Goal: Browse casually

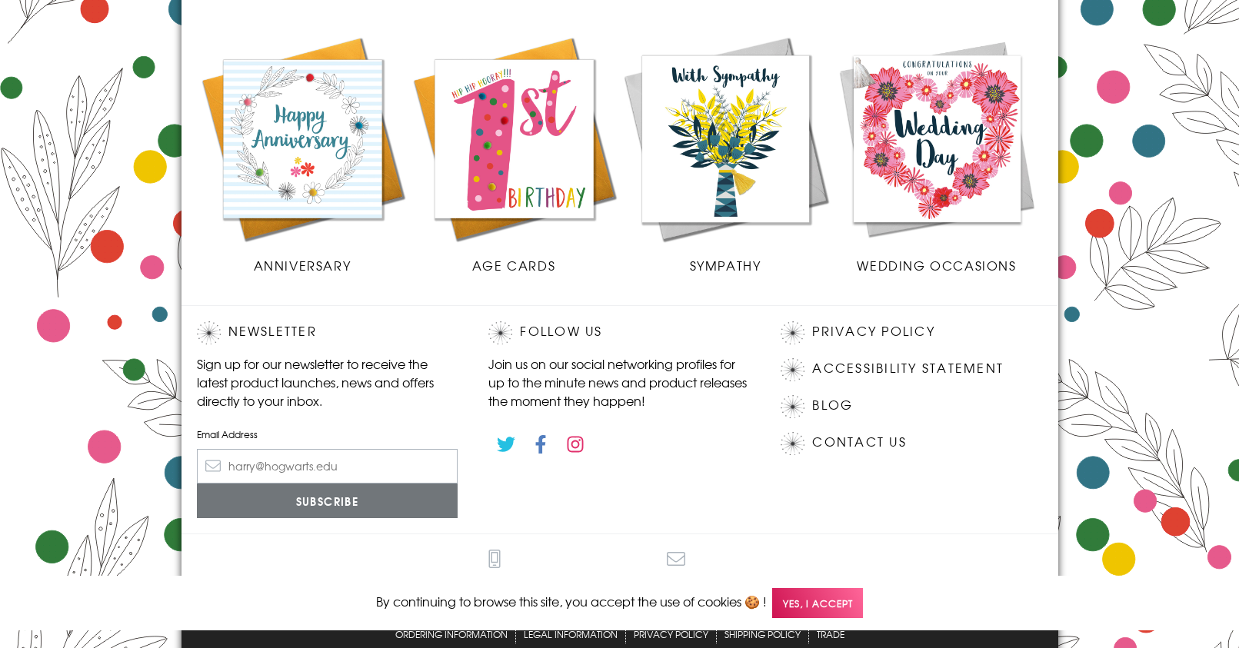
scroll to position [698, 0]
